Goal: Find specific page/section: Find specific page/section

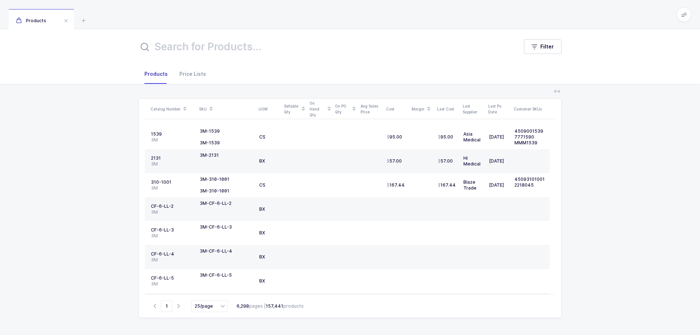
click at [624, 44] on div "Filter" at bounding box center [350, 46] width 700 height 35
